Goal: Task Accomplishment & Management: Use online tool/utility

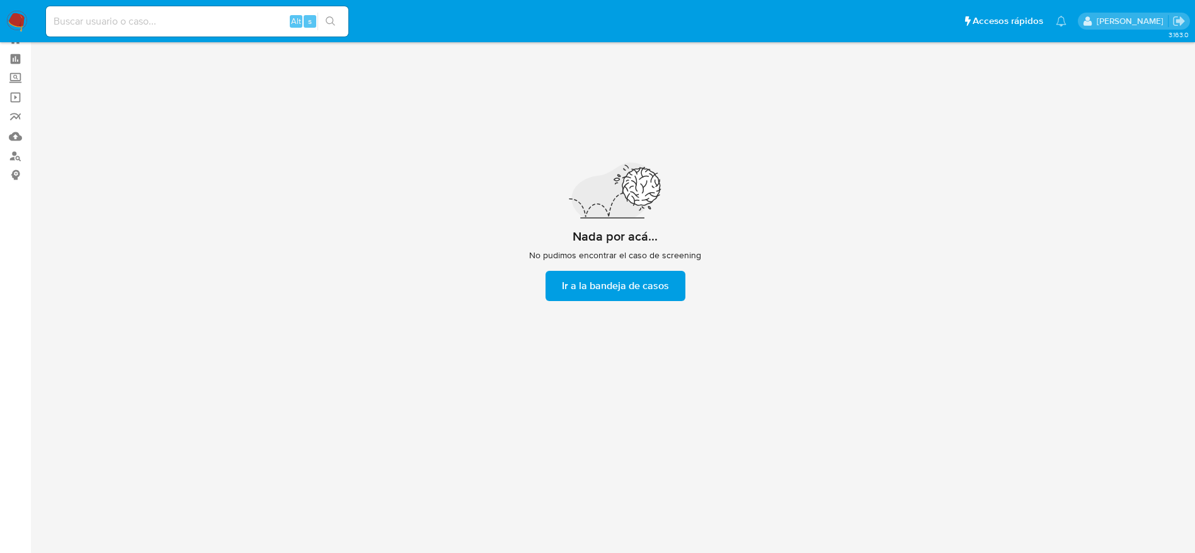
scroll to position [45, 0]
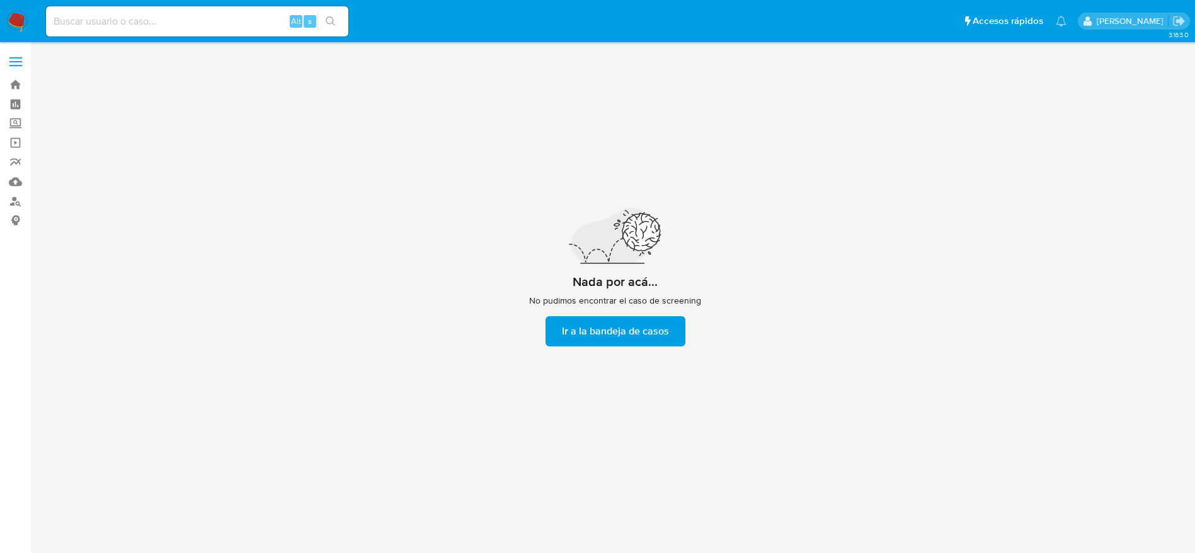
scroll to position [45, 0]
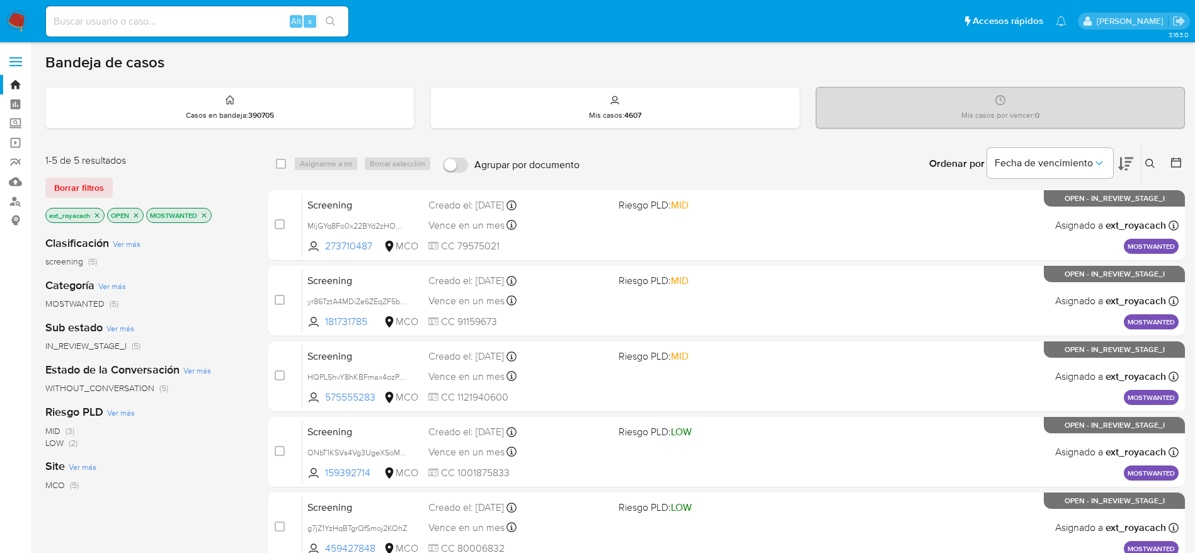
scroll to position [95, 0]
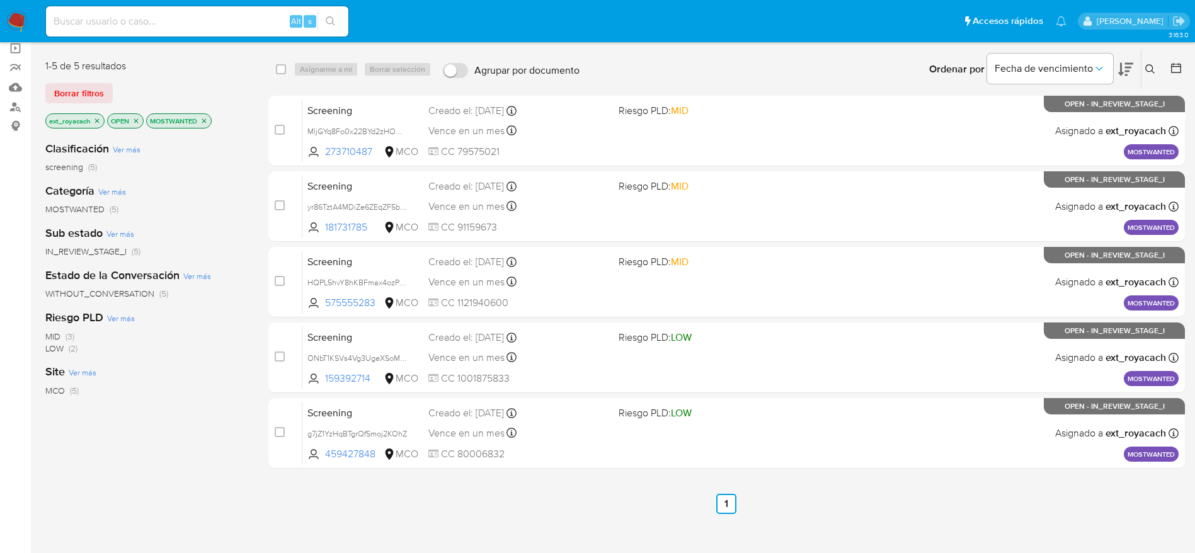
drag, startPoint x: 204, startPoint y: 122, endPoint x: 204, endPoint y: 138, distance: 16.4
click at [204, 138] on div "1-5 de 5 resultados Borrar filtros ext_royacach OPEN MOSTWANTED Clasificación V…" at bounding box center [146, 309] width 203 height 500
click at [99, 121] on icon "close-filter" at bounding box center [97, 121] width 8 height 8
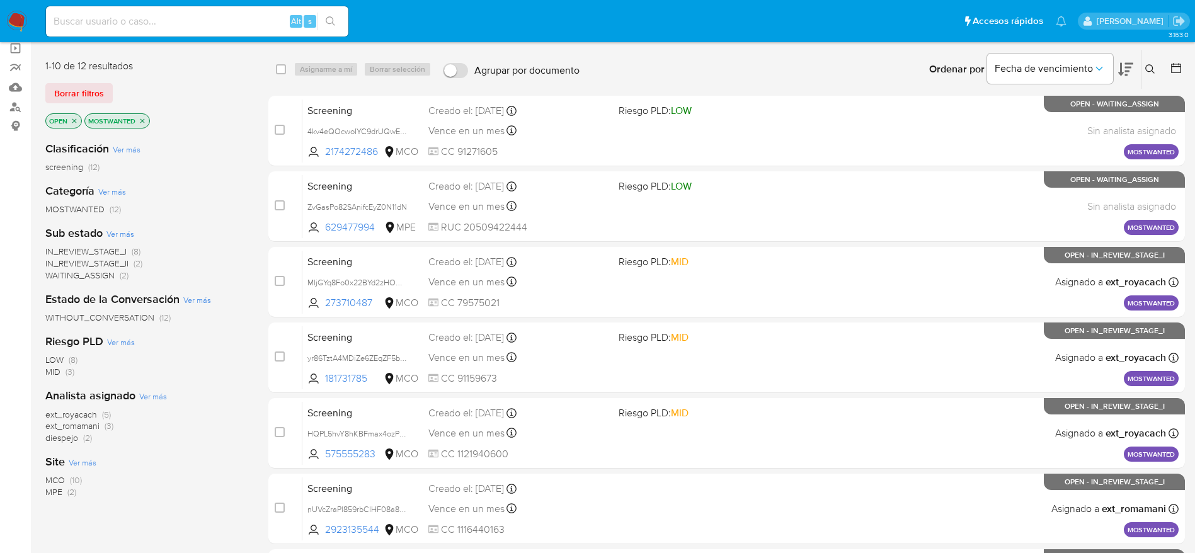
click at [146, 117] on icon "close-filter" at bounding box center [143, 121] width 8 height 8
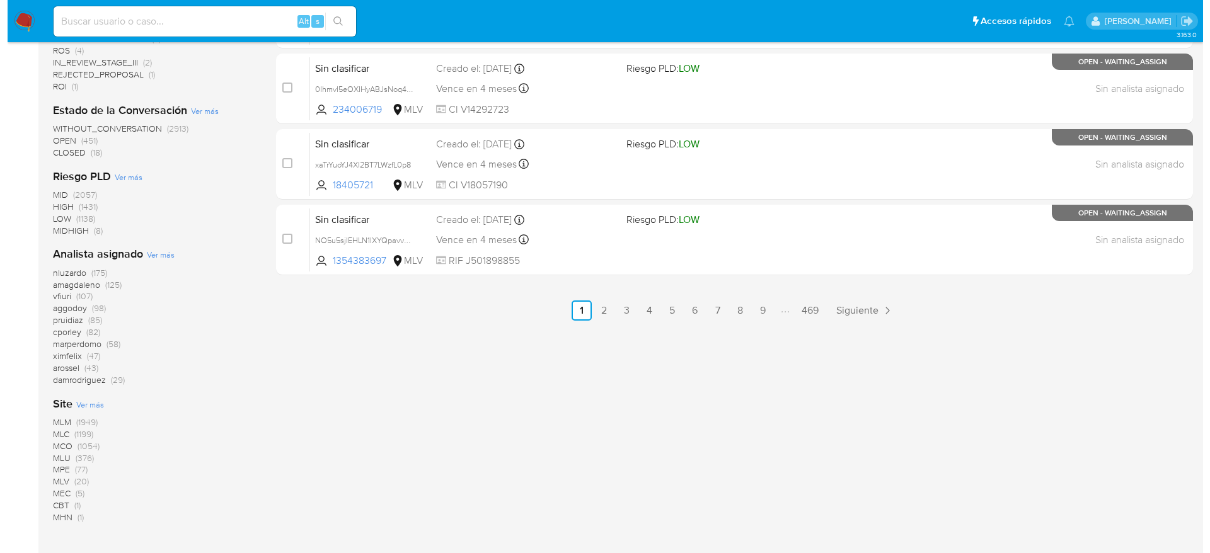
scroll to position [750, 0]
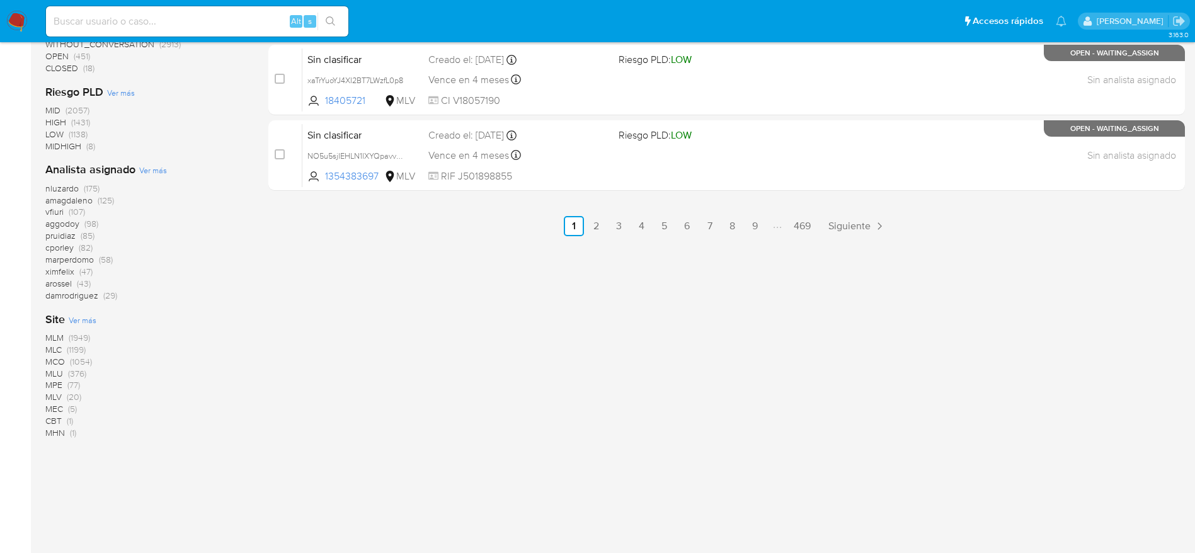
click at [164, 172] on span "Ver más" at bounding box center [153, 169] width 28 height 11
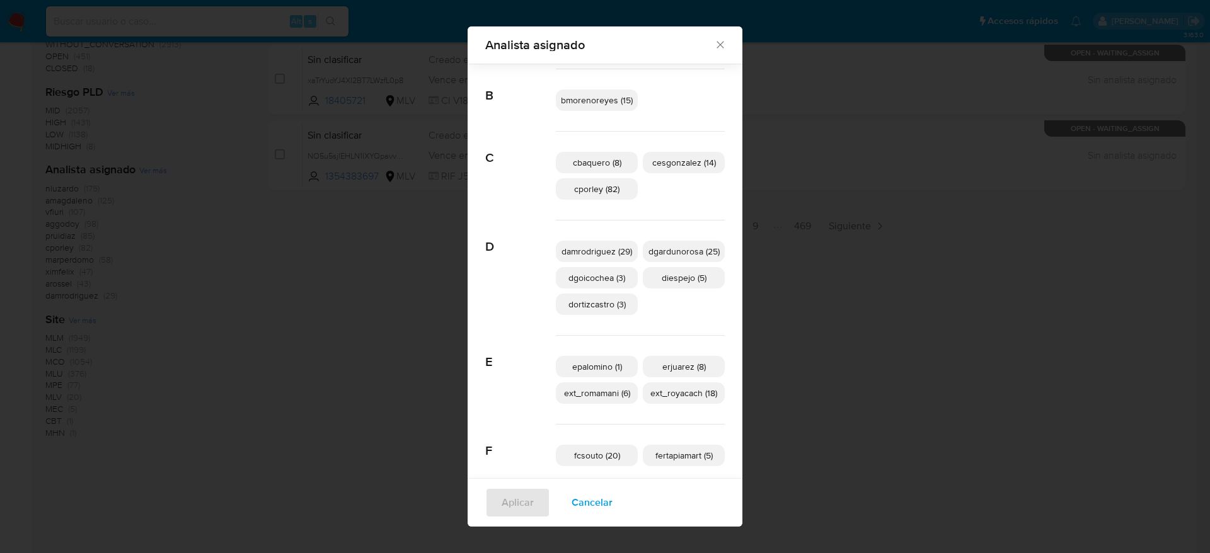
scroll to position [274, 0]
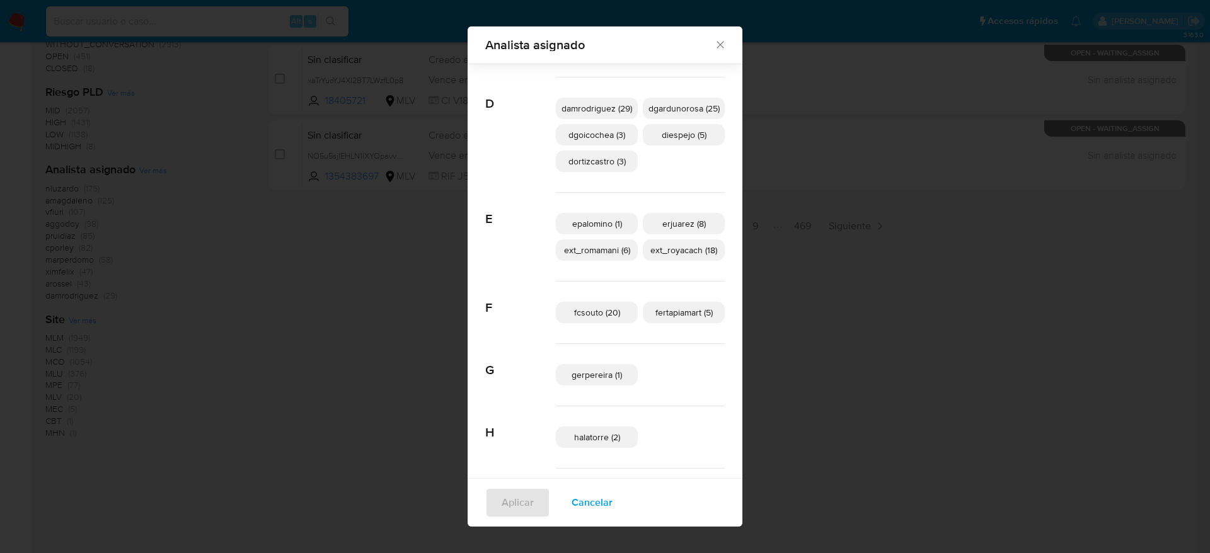
click at [571, 508] on span "Cancelar" at bounding box center [591, 503] width 41 height 28
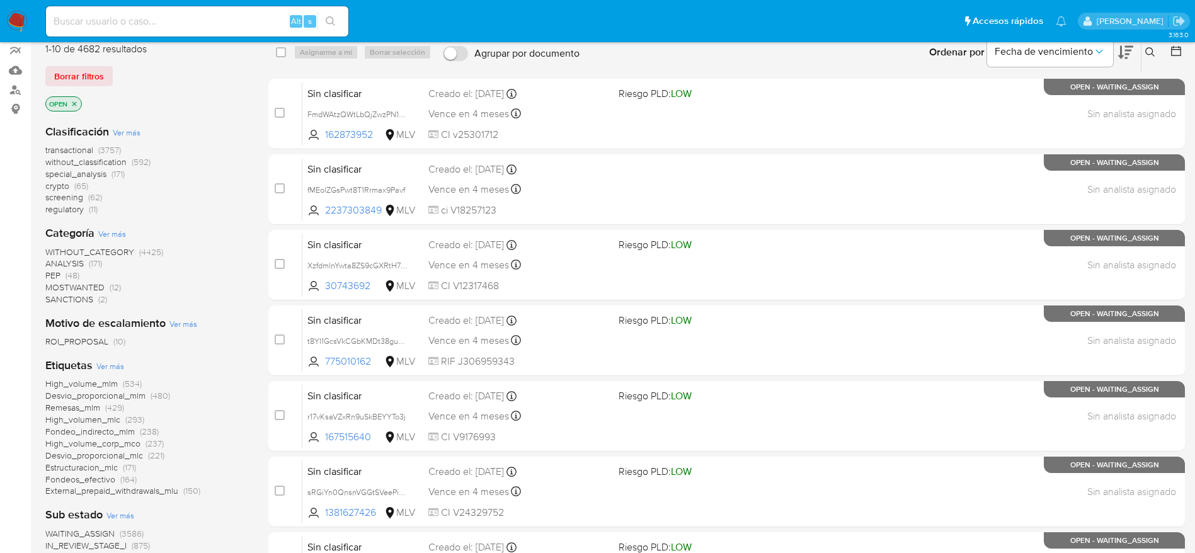
scroll to position [0, 0]
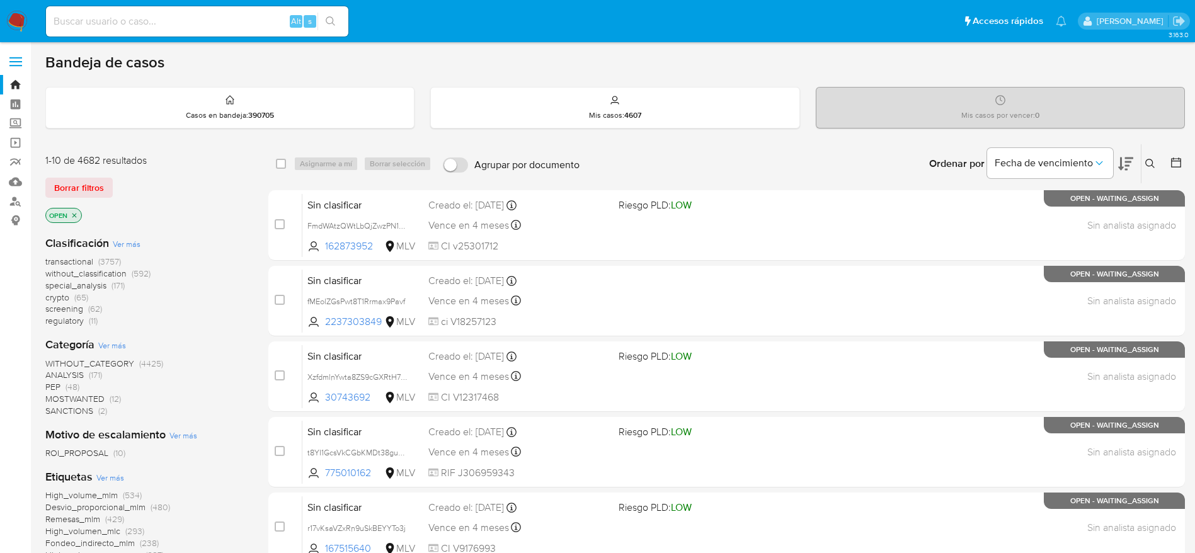
click at [20, 22] on img at bounding box center [16, 21] width 21 height 21
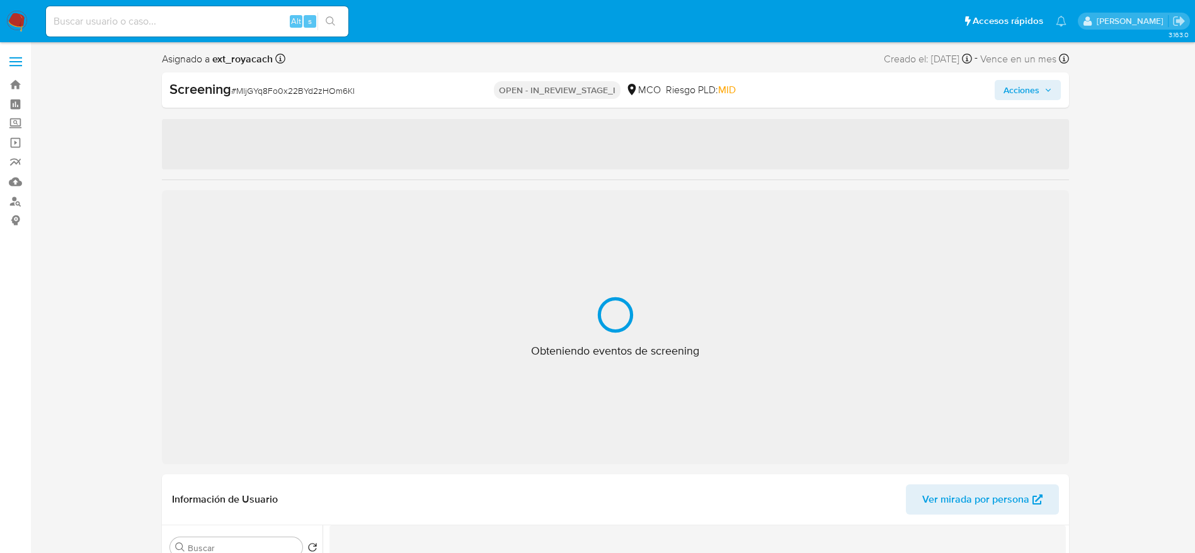
select select "10"
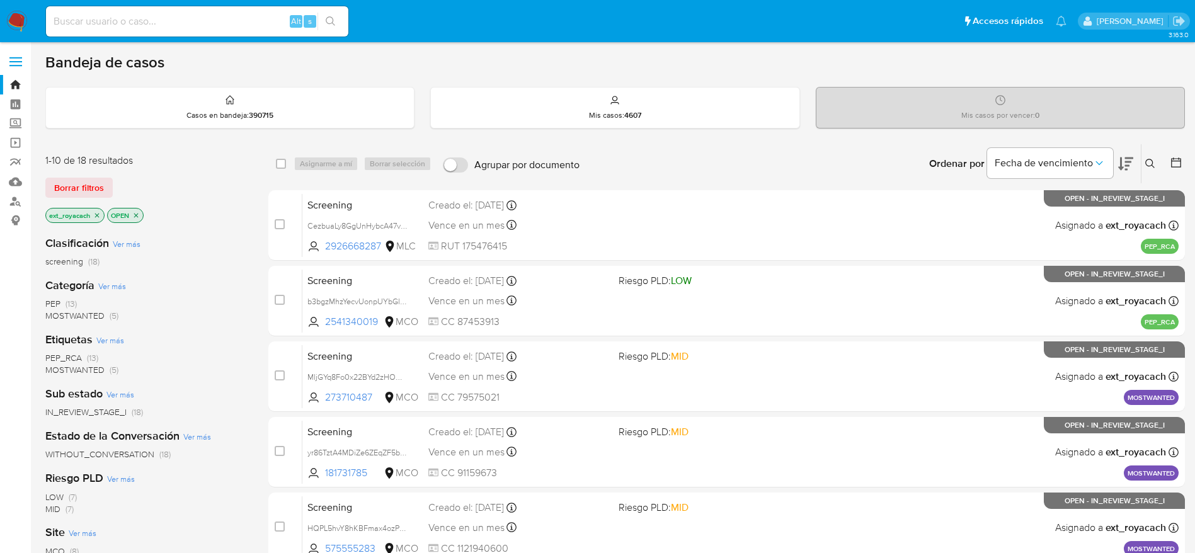
click at [60, 300] on span "PEP (13)" at bounding box center [61, 304] width 32 height 12
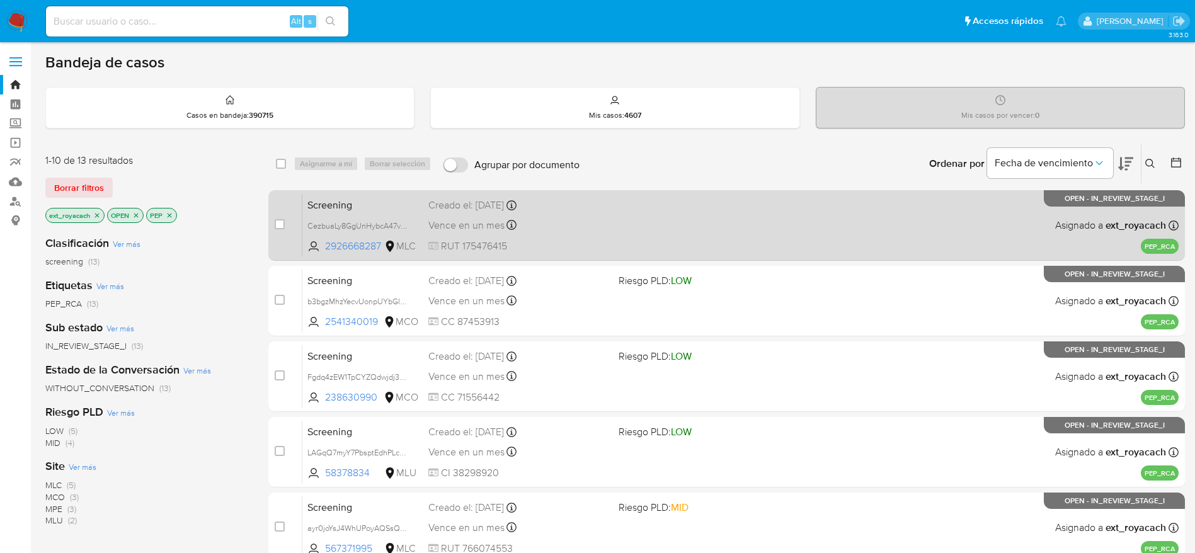
click at [551, 215] on div "Screening CezbuaLy8GgUnHybcA47vjru 2926668287 MLC Creado el: 14/10/2025 Creado …" at bounding box center [740, 225] width 876 height 64
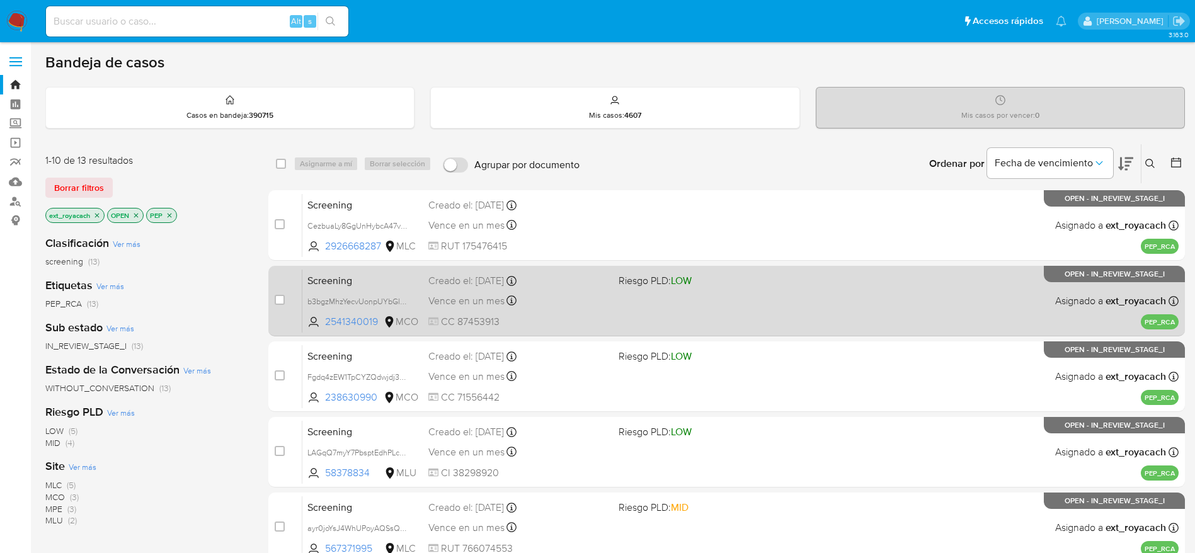
click at [602, 309] on div "Screening b3bgzMhzYecvUonpUYbGlO4P 2541340019 MCO Riesgo PLD: LOW Creado el: 14…" at bounding box center [740, 301] width 876 height 64
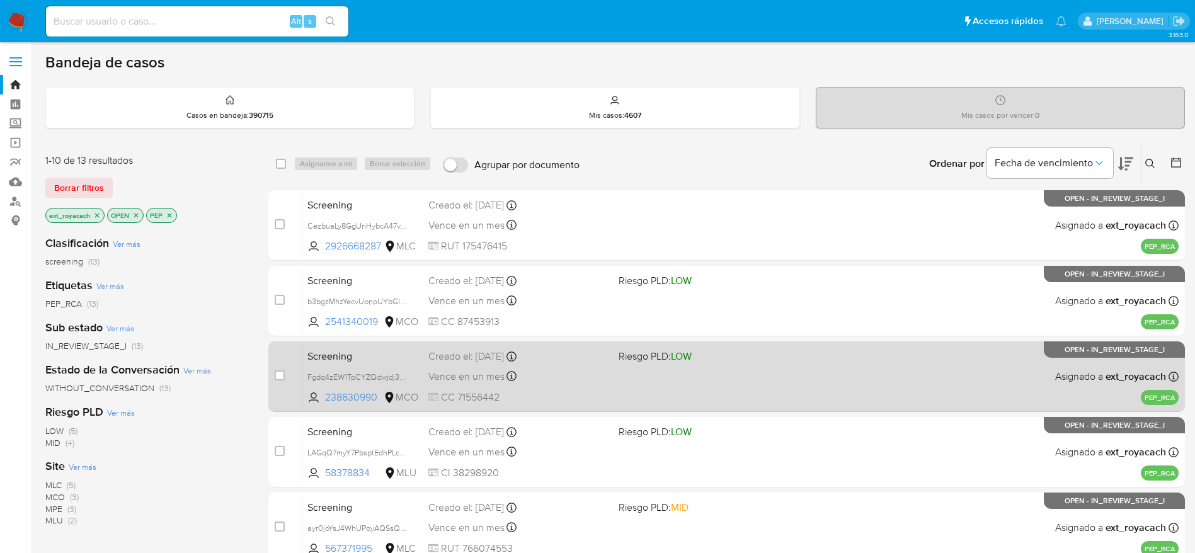
click at [501, 377] on span "Vence en un mes" at bounding box center [466, 377] width 76 height 14
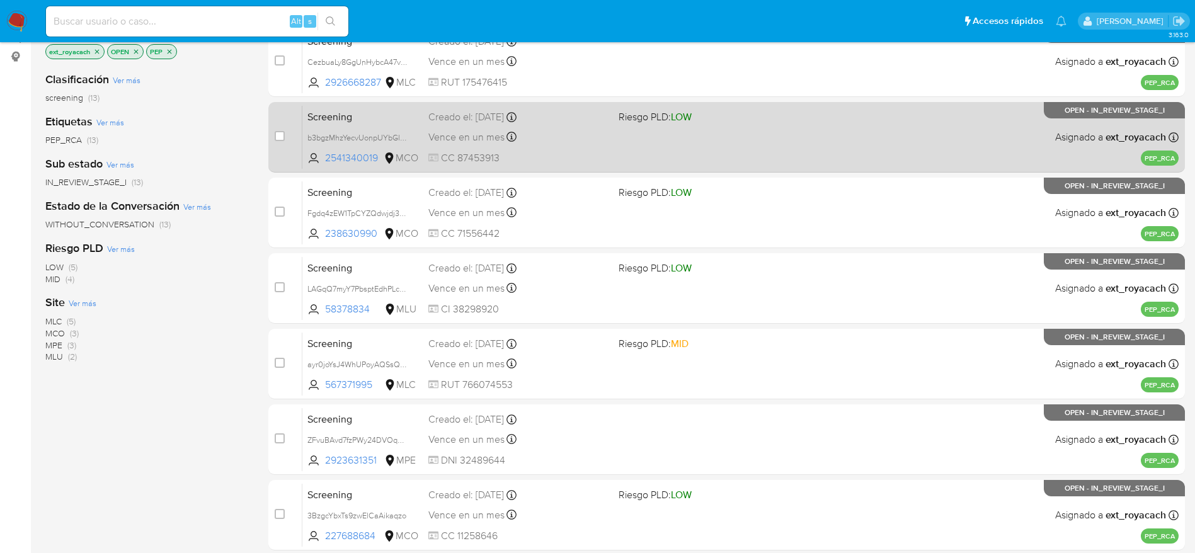
scroll to position [189, 0]
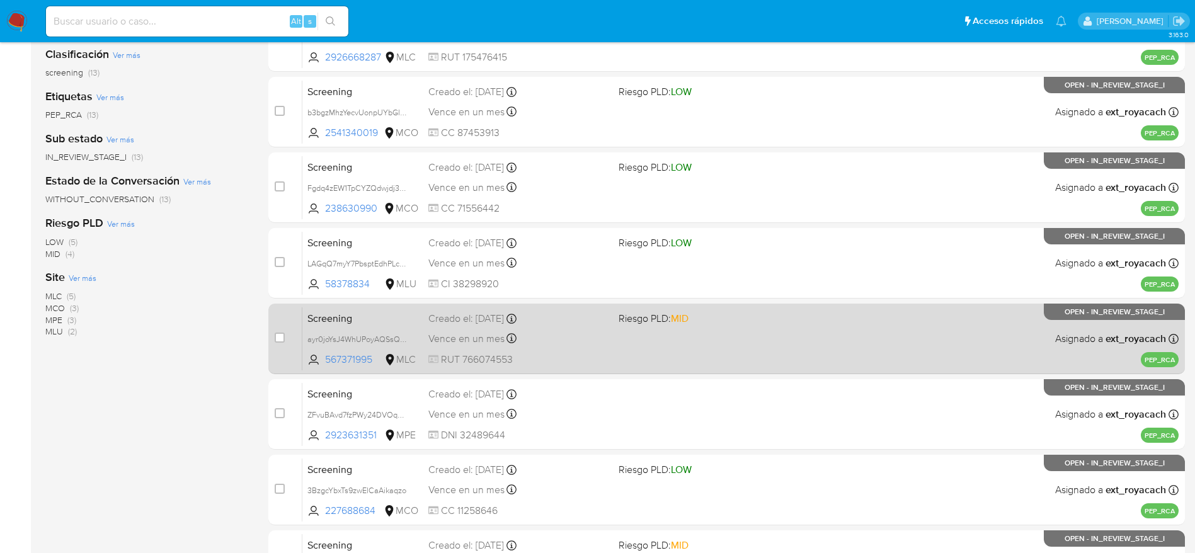
click at [500, 340] on span "Vence en un mes" at bounding box center [466, 339] width 76 height 14
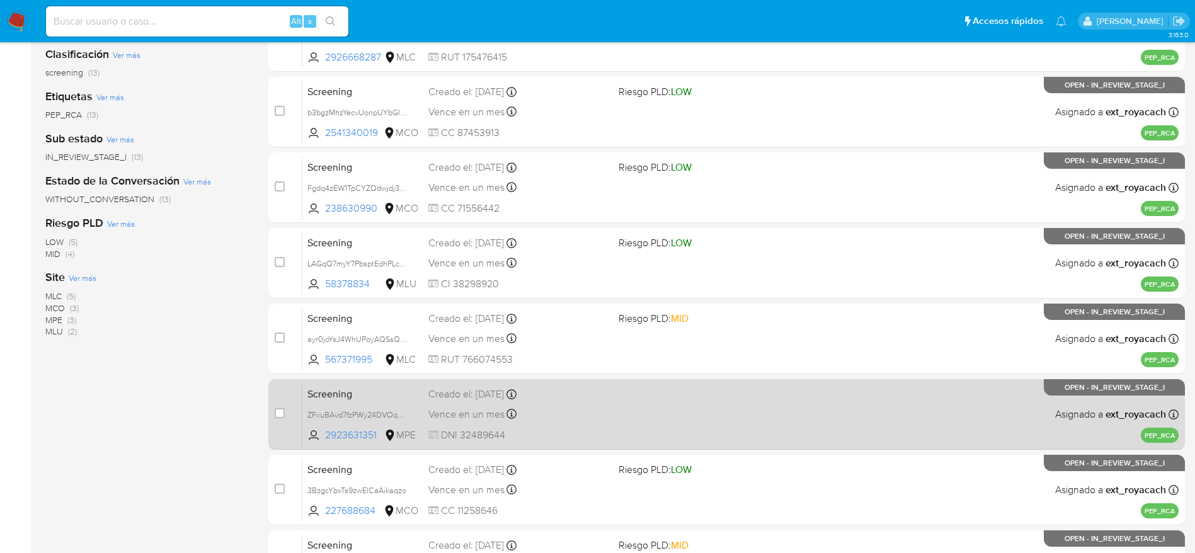
click at [552, 410] on div "Vence en un mes Vence el 12/11/2025 15:03:01" at bounding box center [518, 414] width 180 height 17
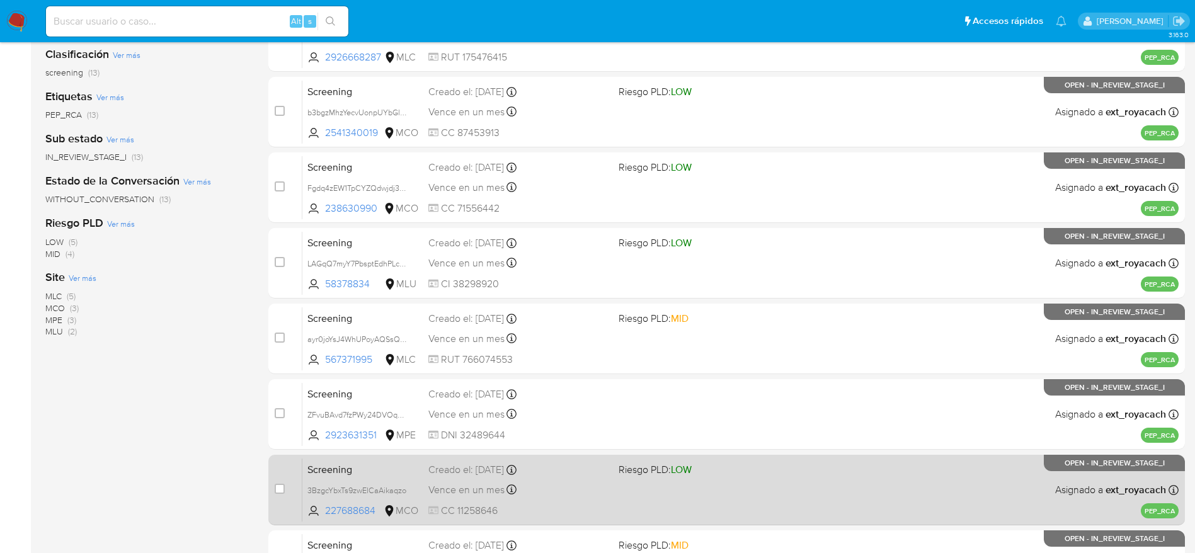
click at [496, 488] on span "Vence en un mes" at bounding box center [466, 490] width 76 height 14
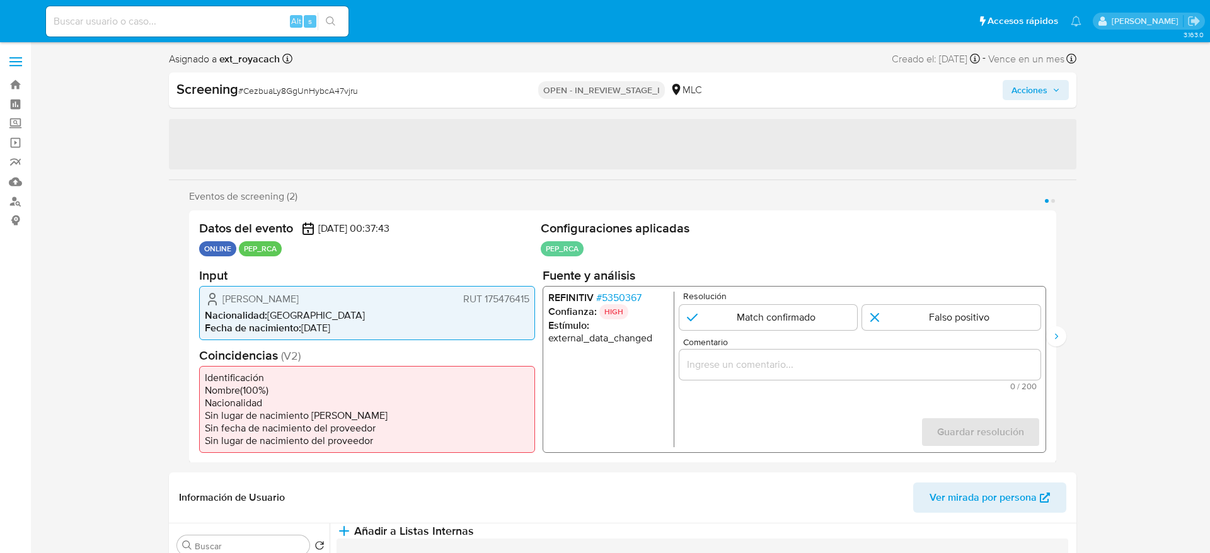
select select "10"
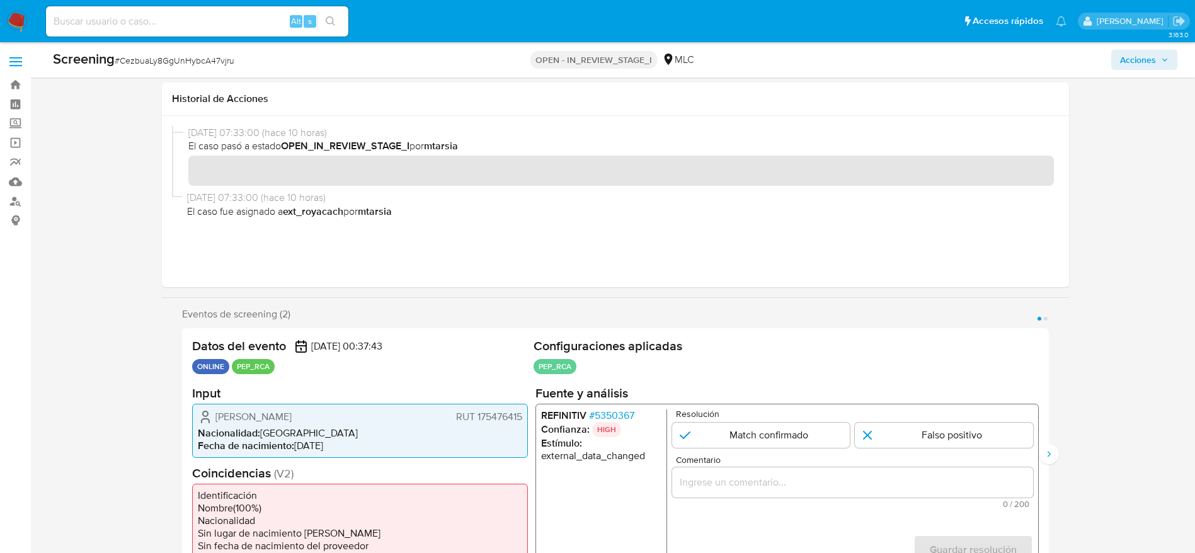
scroll to position [95, 0]
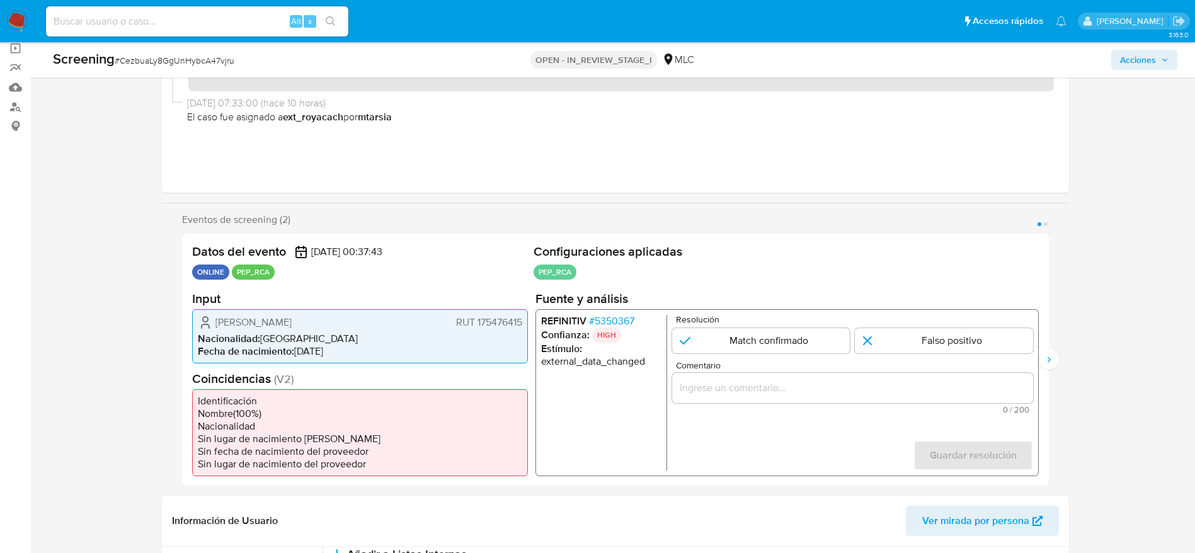
click at [623, 315] on span "# 5350367" at bounding box center [610, 320] width 45 height 13
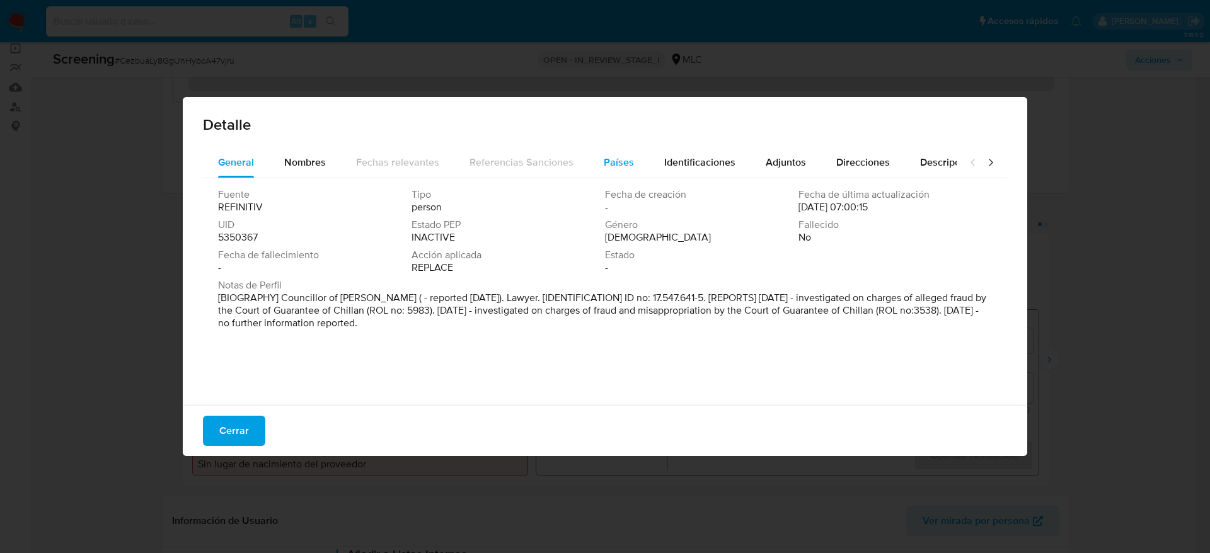
click at [614, 158] on span "Países" at bounding box center [619, 162] width 30 height 14
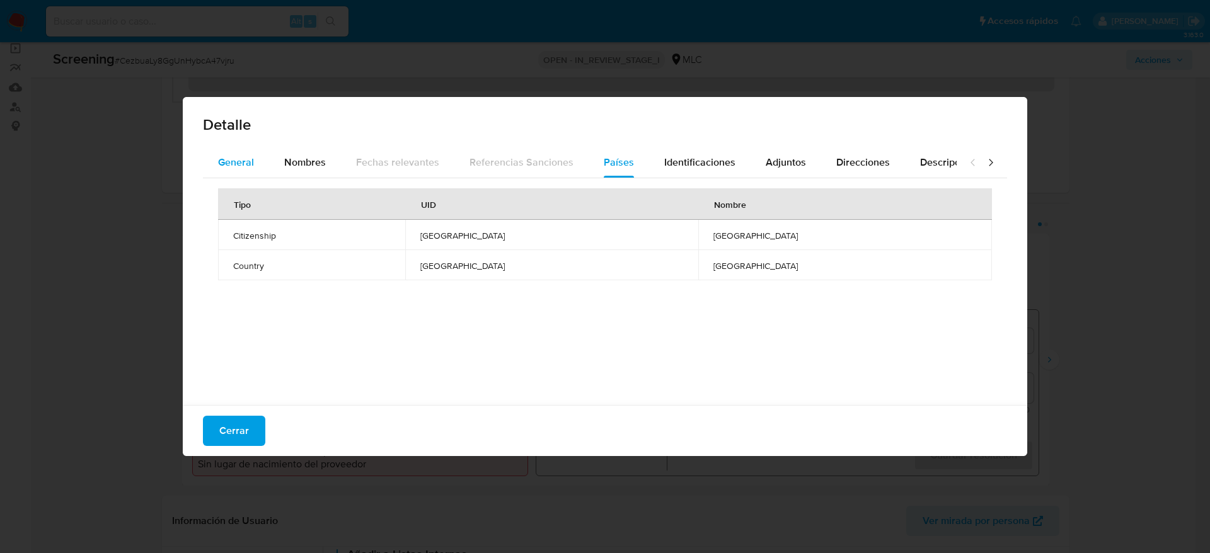
click at [249, 172] on div "General" at bounding box center [236, 162] width 36 height 30
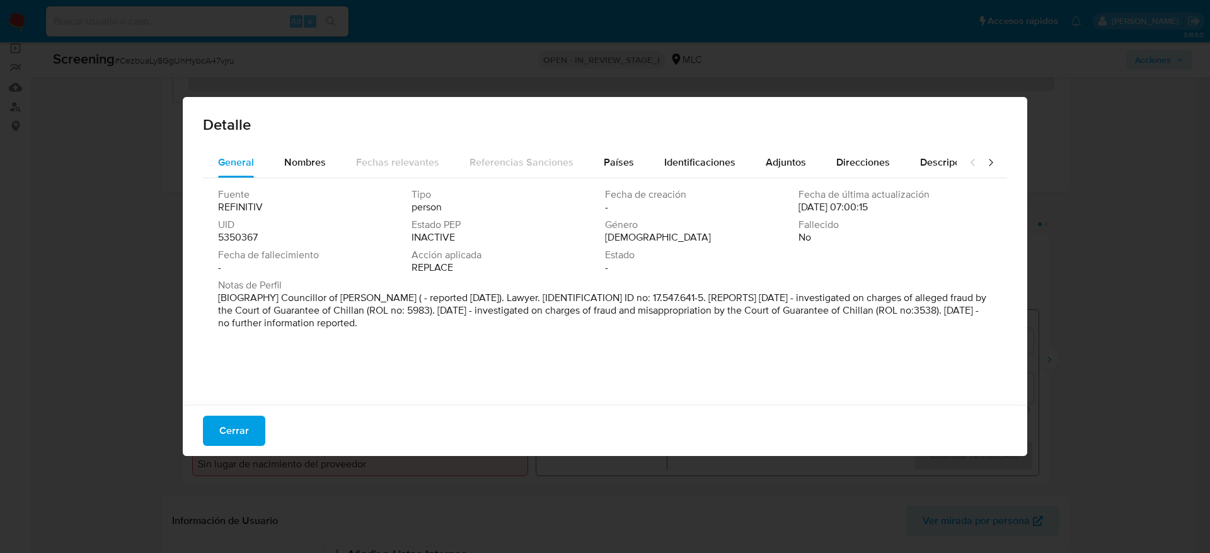
drag, startPoint x: 453, startPoint y: 307, endPoint x: 475, endPoint y: 341, distance: 41.1
click at [475, 341] on div "Fuente REFINITIV Tipo person Fecha de creación - Fecha de última actualización …" at bounding box center [605, 288] width 804 height 221
click at [470, 345] on div "Fuente REFINITIV Tipo person Fecha de creación - Fecha de última actualización …" at bounding box center [605, 288] width 804 height 221
drag, startPoint x: 241, startPoint y: 433, endPoint x: 245, endPoint y: 420, distance: 13.8
click at [241, 432] on span "Cerrar" at bounding box center [234, 431] width 30 height 28
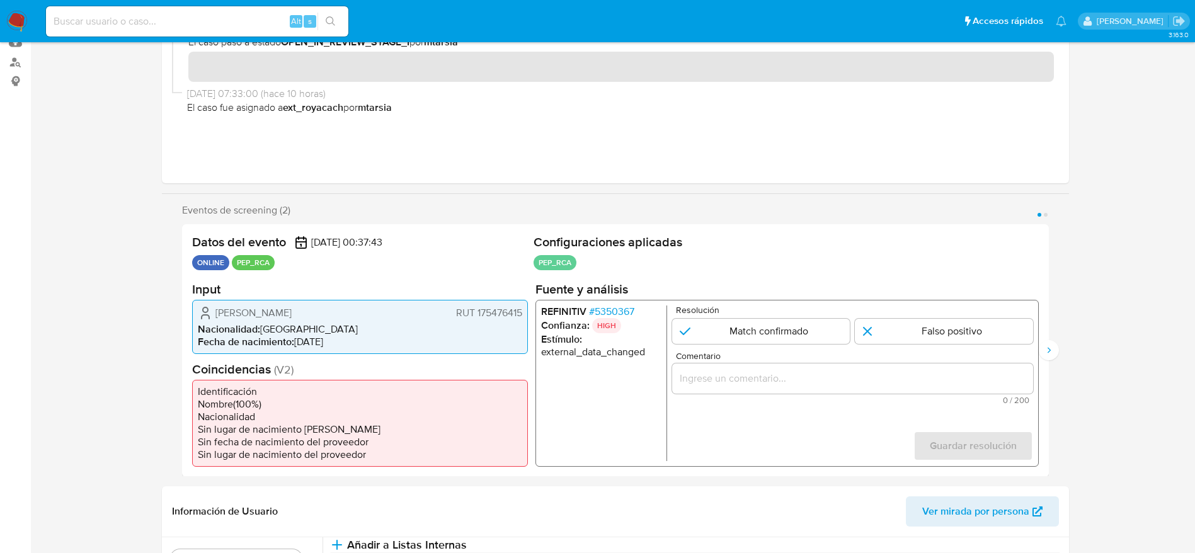
scroll to position [0, 0]
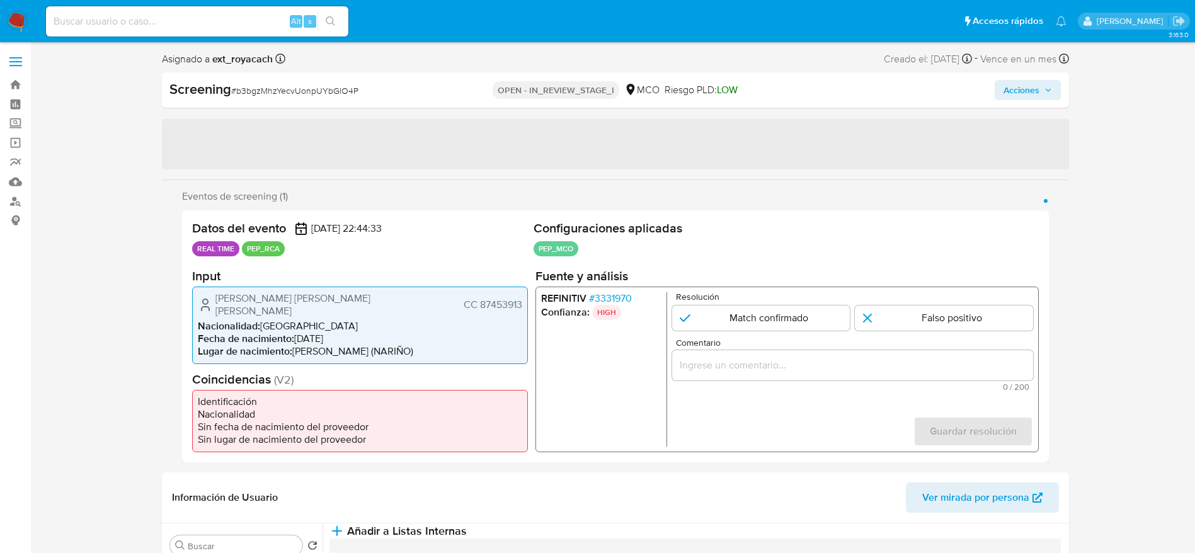
select select "10"
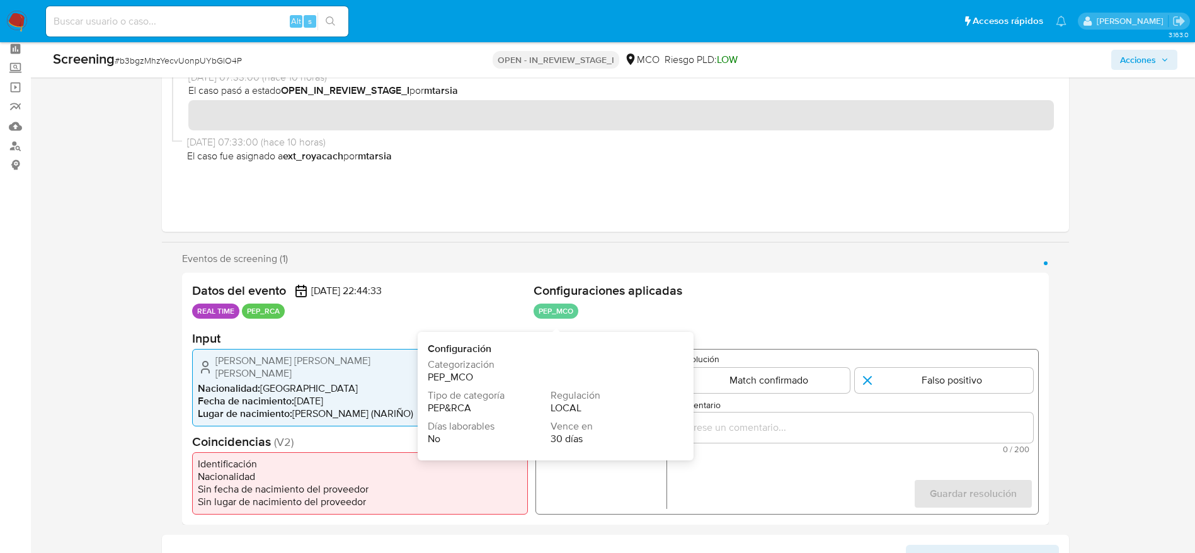
scroll to position [95, 0]
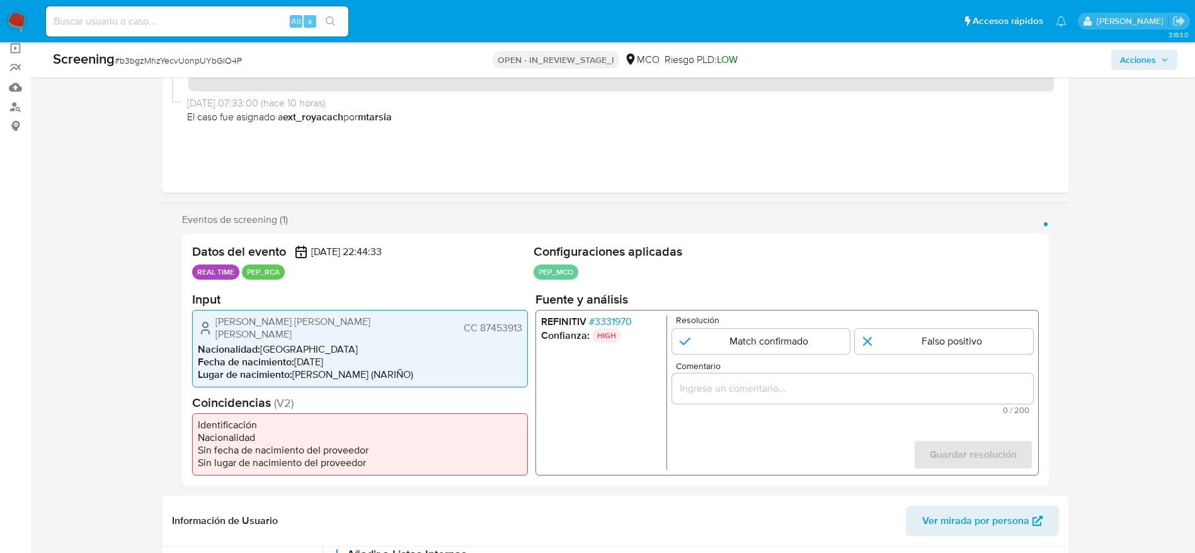
click at [613, 321] on span "# 3331970" at bounding box center [609, 321] width 43 height 13
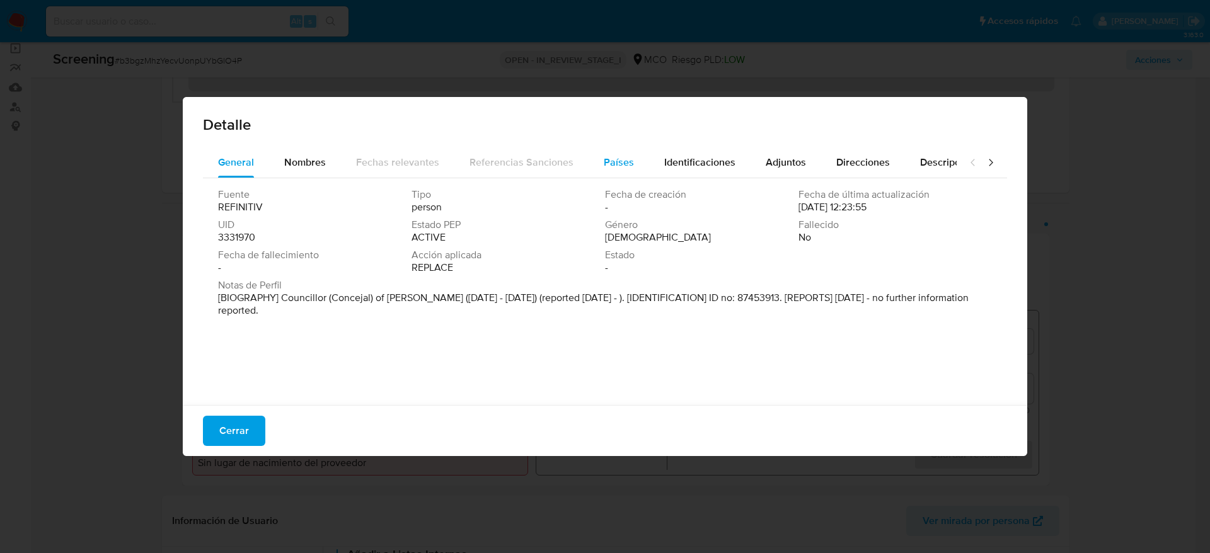
click at [614, 166] on span "Países" at bounding box center [619, 162] width 30 height 14
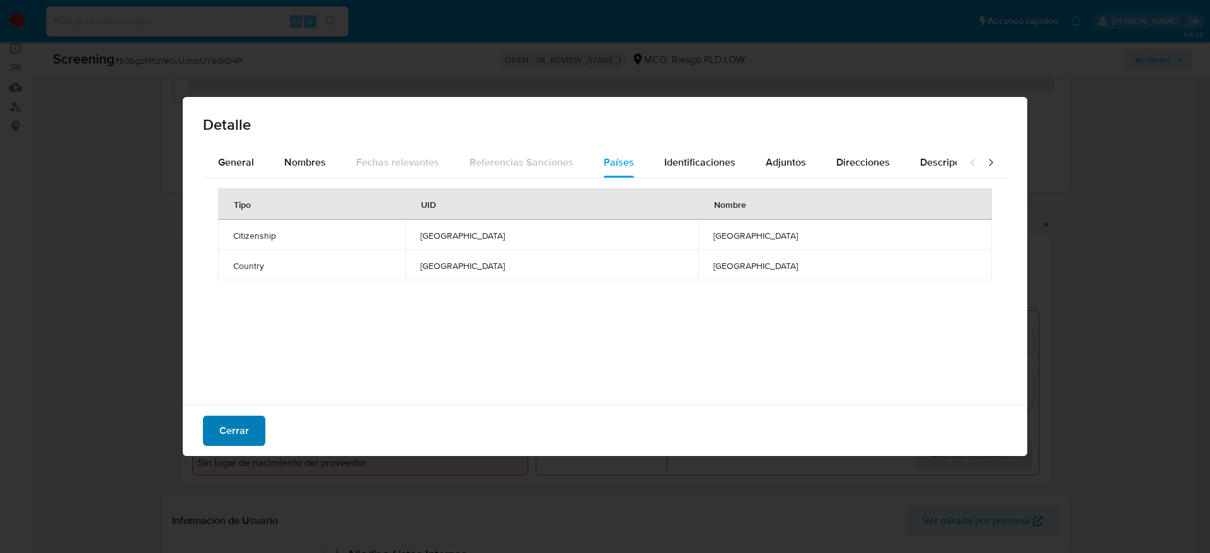
click at [230, 433] on span "Cerrar" at bounding box center [234, 431] width 30 height 28
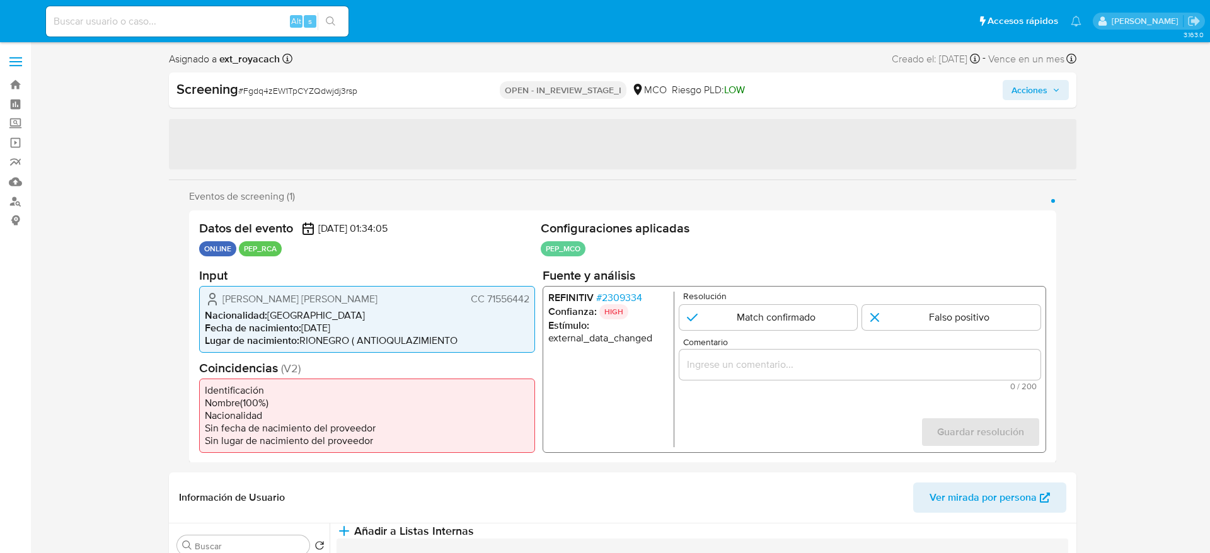
select select "10"
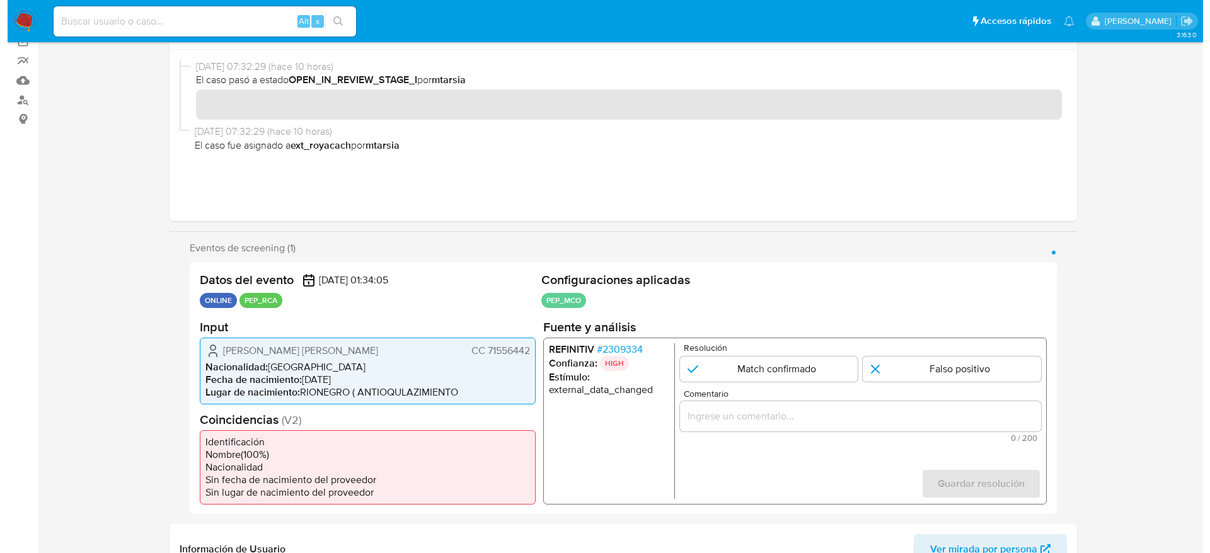
scroll to position [284, 0]
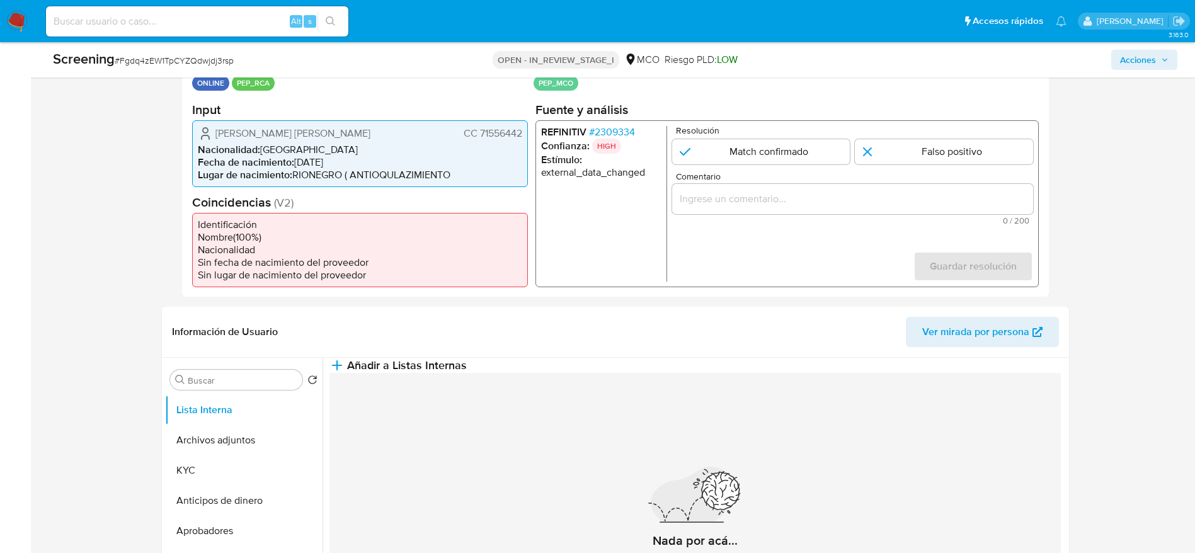
click at [628, 127] on span "# 2309334" at bounding box center [611, 131] width 46 height 13
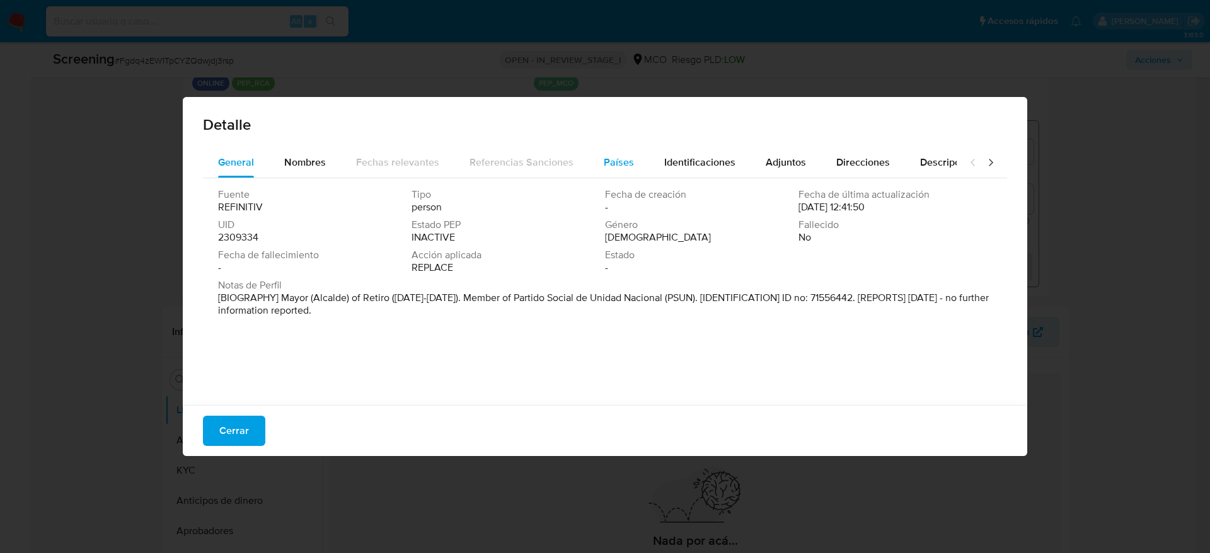
click at [634, 171] on button "Países" at bounding box center [618, 162] width 60 height 30
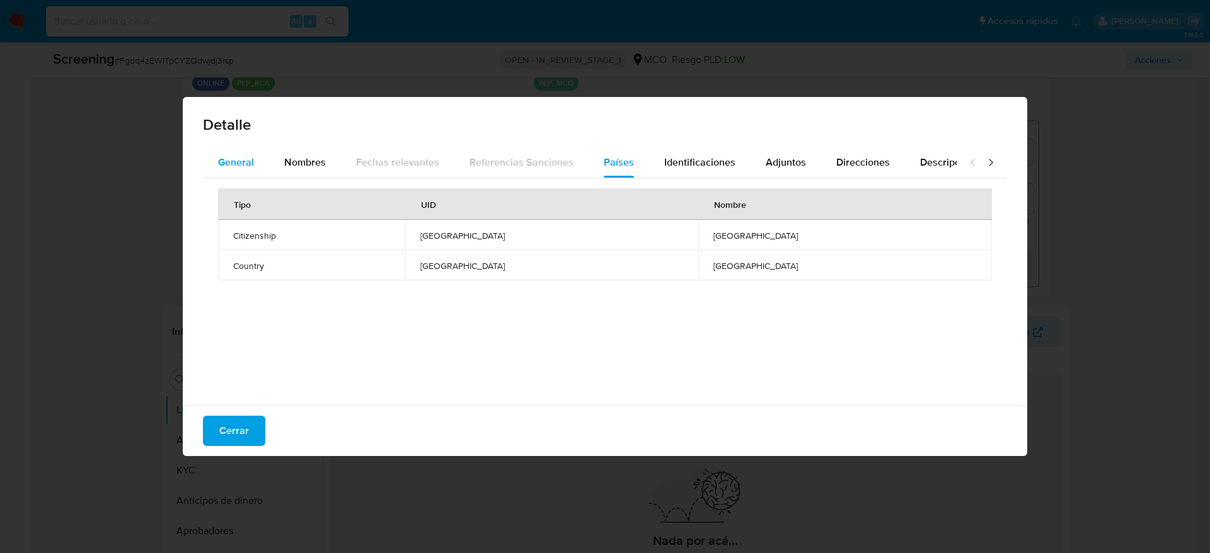
click at [253, 161] on button "General" at bounding box center [236, 162] width 66 height 30
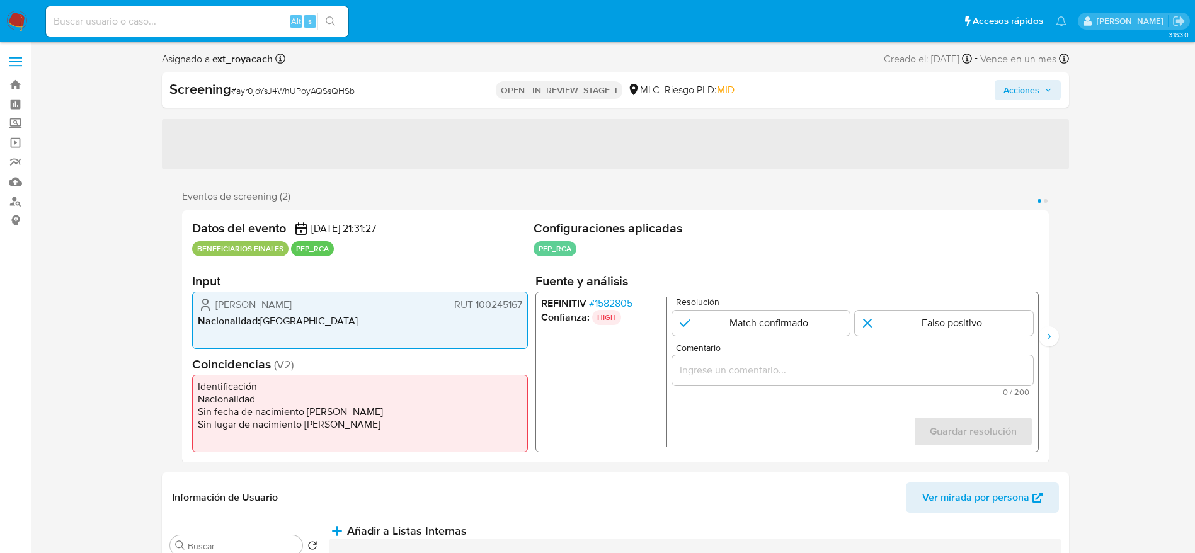
select select "10"
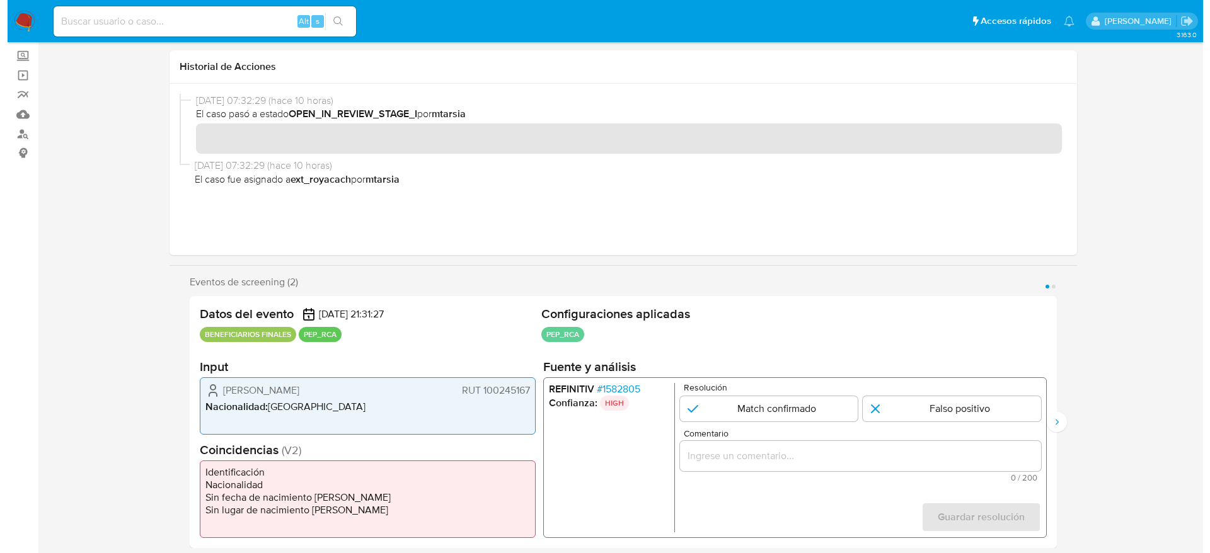
scroll to position [95, 0]
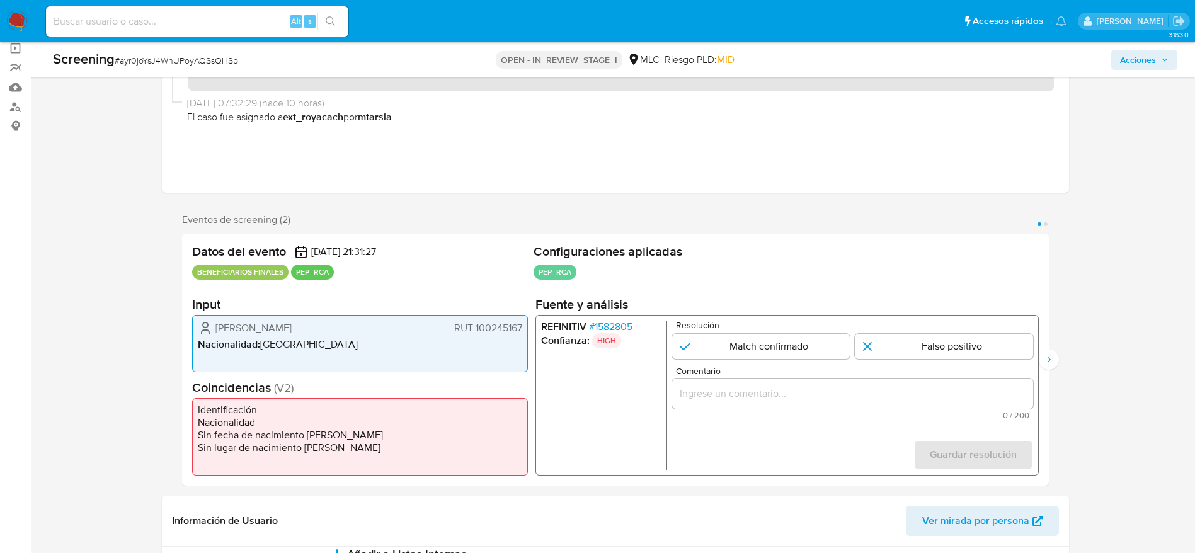
click at [596, 329] on span "# 1582805" at bounding box center [609, 327] width 43 height 13
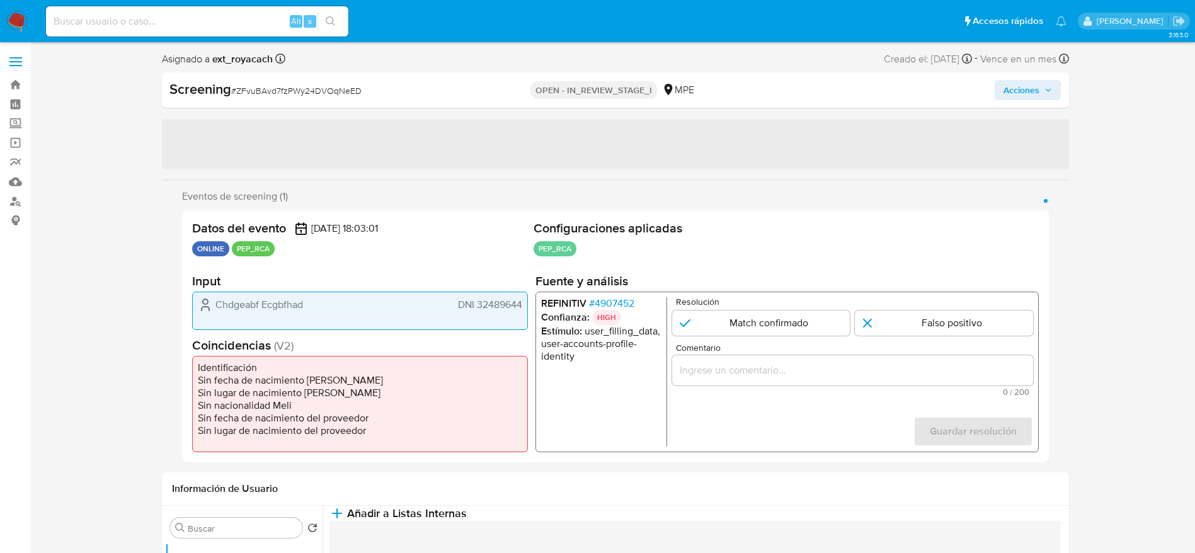
select select "10"
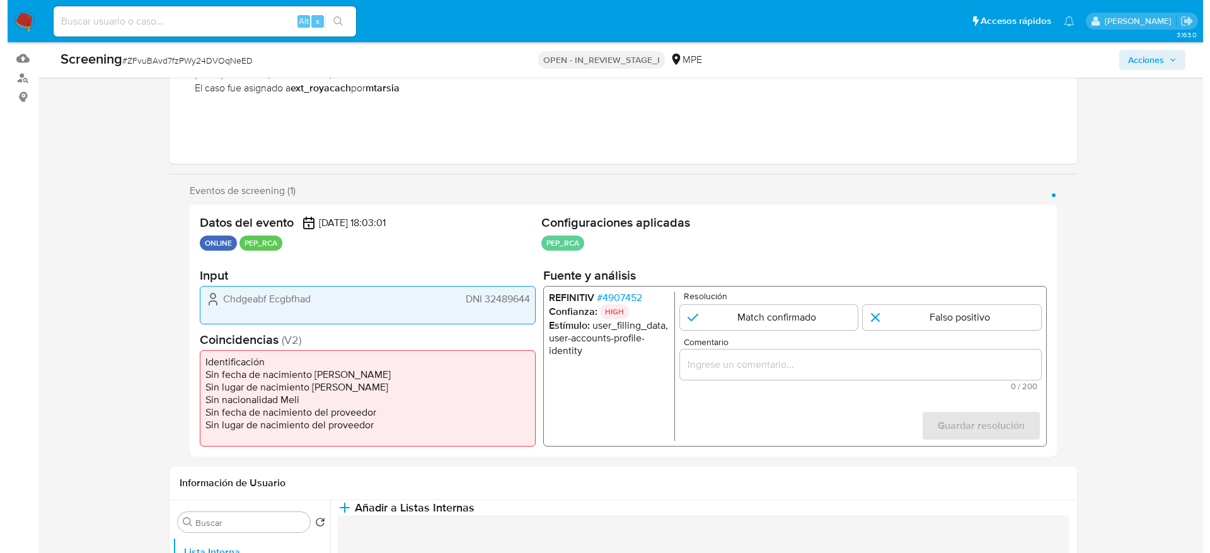
scroll to position [189, 0]
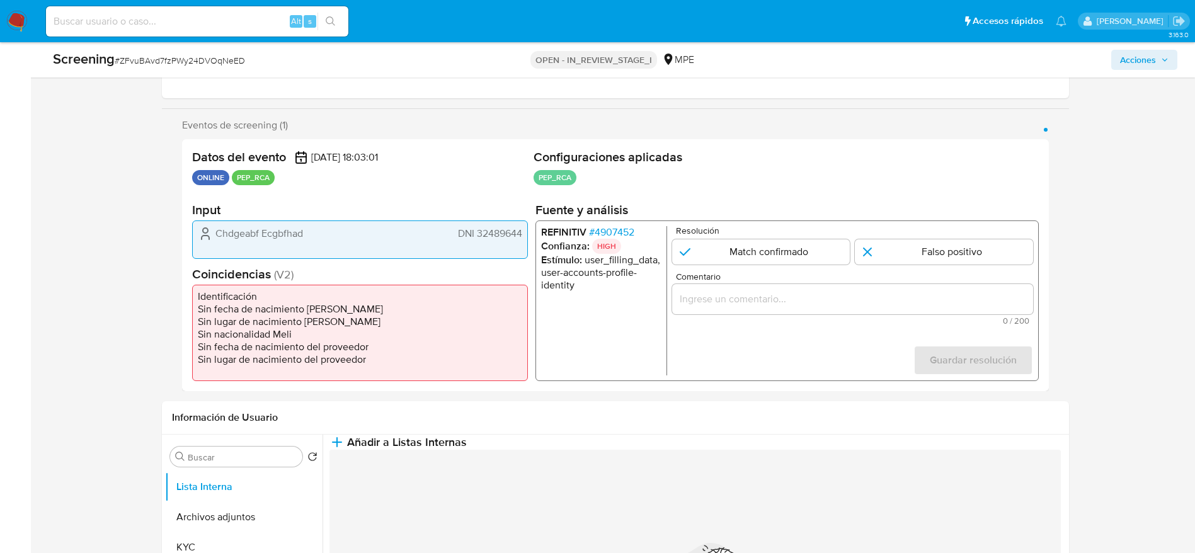
click at [619, 234] on span "# 4907452" at bounding box center [610, 232] width 45 height 13
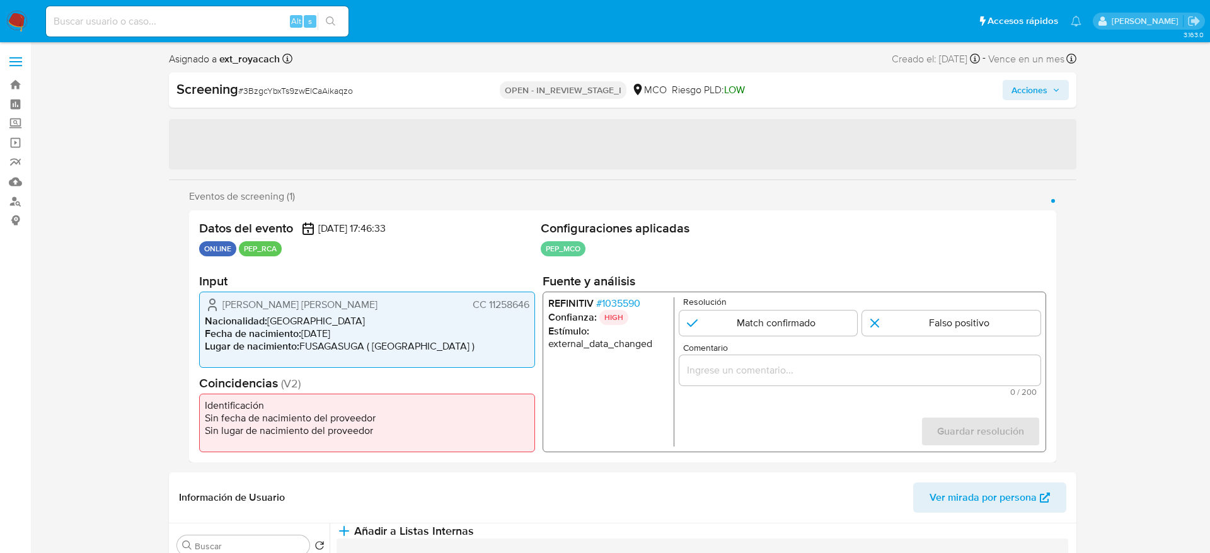
select select "10"
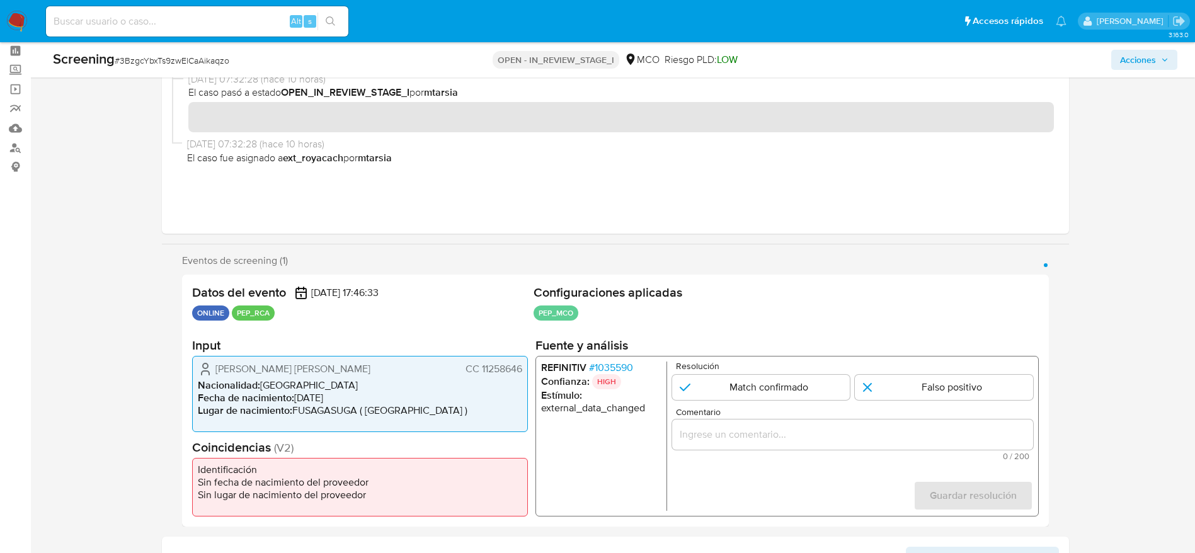
scroll to position [95, 0]
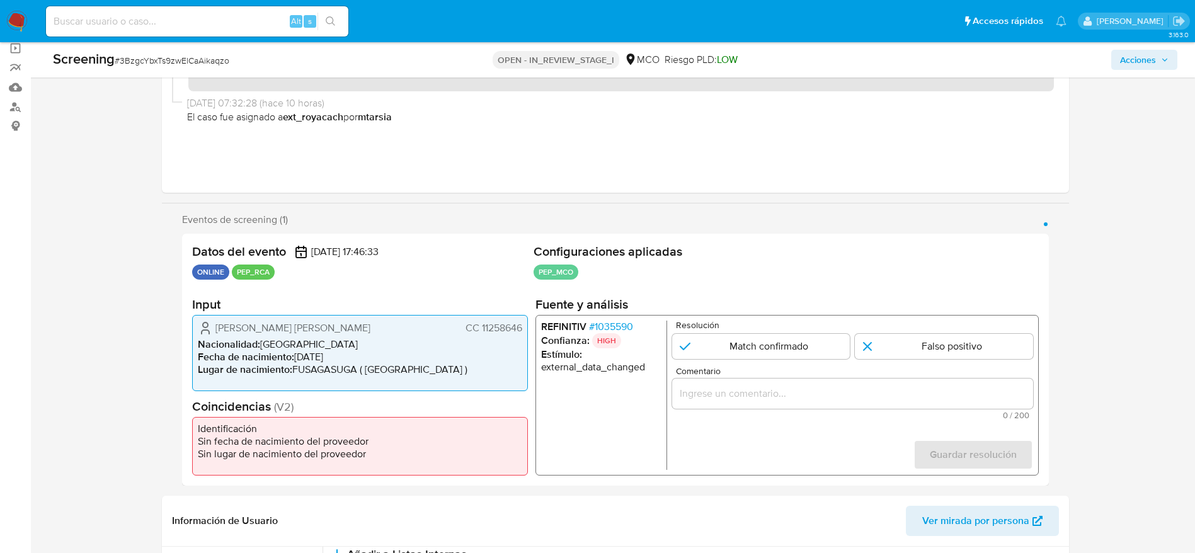
click at [632, 328] on span "# 1035590" at bounding box center [610, 327] width 44 height 13
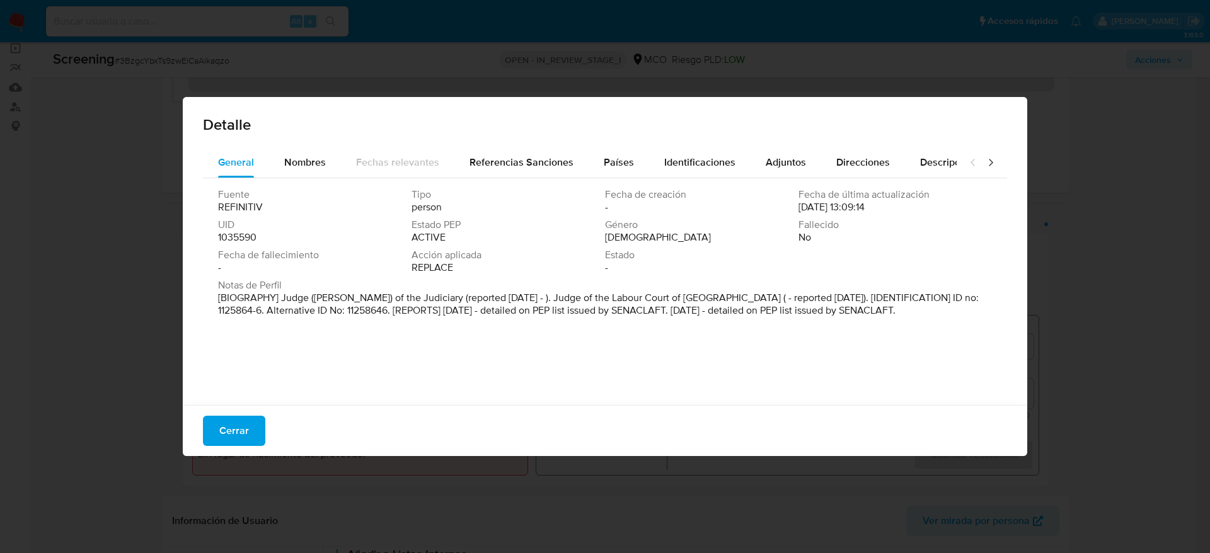
click at [621, 181] on div "Fuente REFINITIV Tipo person Fecha de creación - Fecha de última actualización …" at bounding box center [605, 288] width 804 height 221
click at [621, 172] on div "Países" at bounding box center [619, 162] width 30 height 30
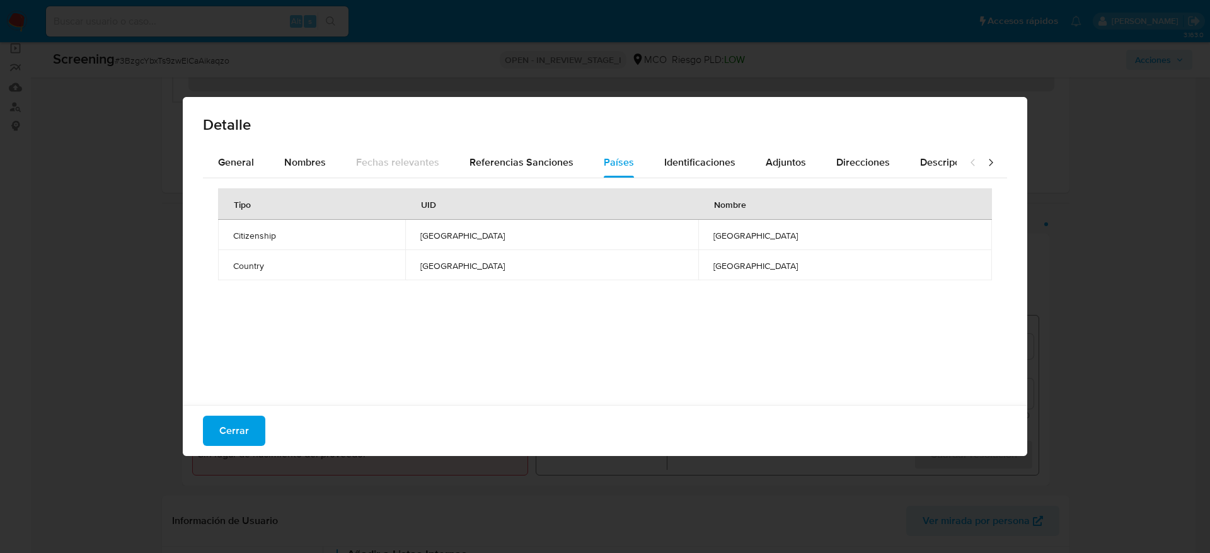
click at [258, 414] on div "Cerrar" at bounding box center [605, 430] width 844 height 51
click at [255, 420] on button "Cerrar" at bounding box center [234, 431] width 62 height 30
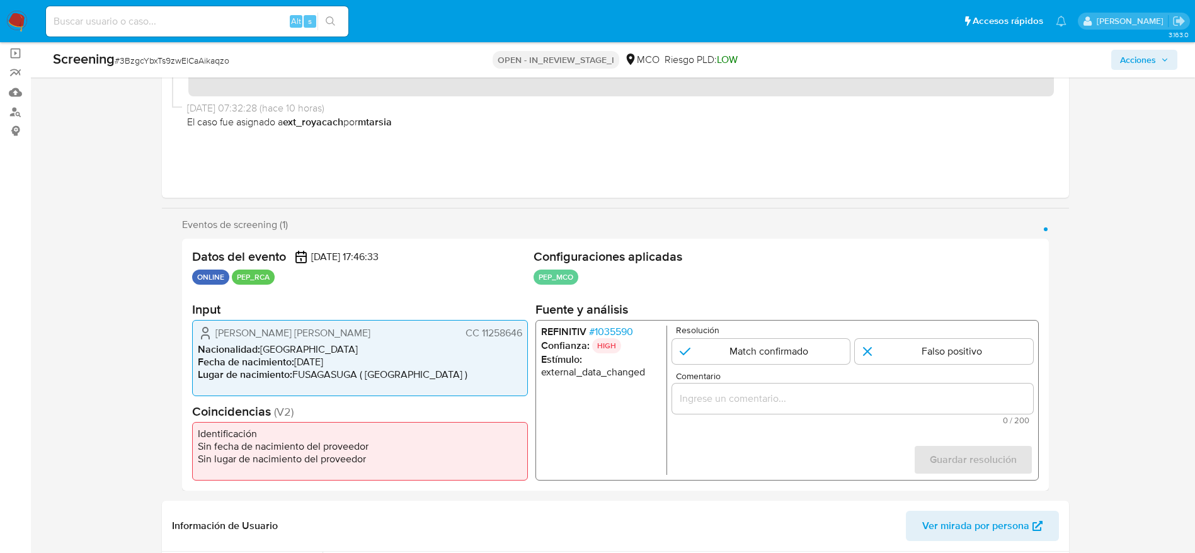
scroll to position [0, 0]
